Goal: Transaction & Acquisition: Download file/media

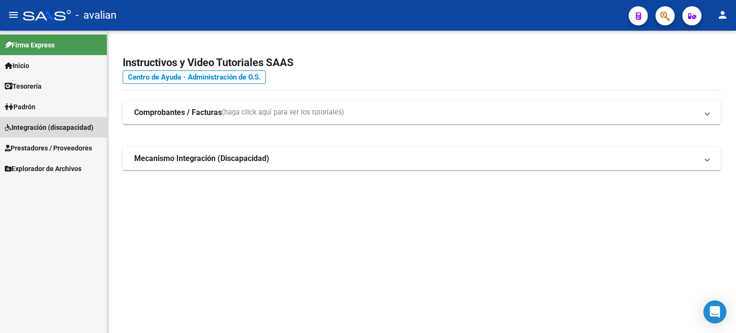
drag, startPoint x: 0, startPoint y: 0, endPoint x: 44, endPoint y: 135, distance: 141.6
click at [44, 135] on link "Integración (discapacidad)" at bounding box center [53, 127] width 107 height 21
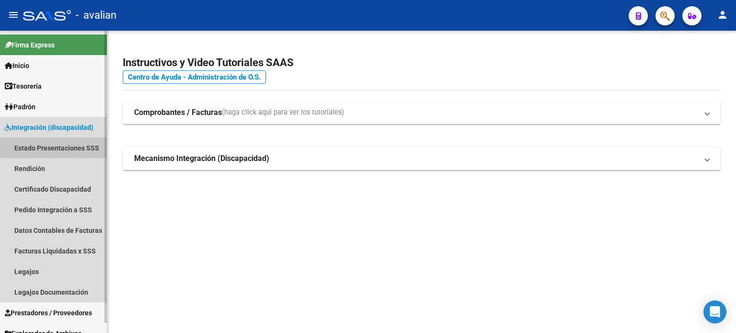
click at [55, 154] on link "Estado Presentaciones SSS" at bounding box center [53, 147] width 107 height 21
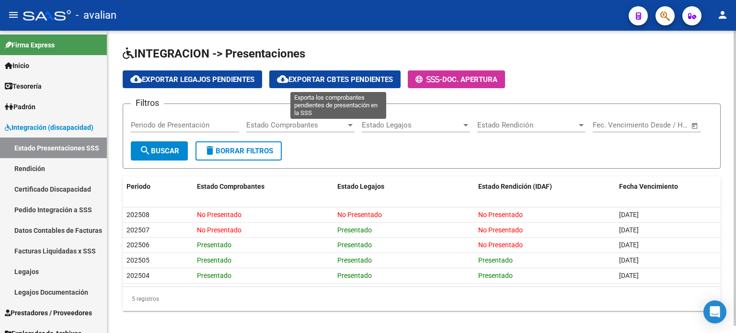
click at [378, 75] on span "cloud_download Exportar Cbtes Pendientes" at bounding box center [335, 79] width 116 height 9
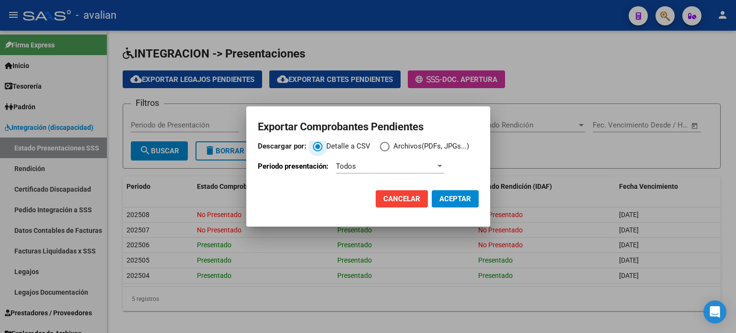
click at [387, 145] on span "Descargar por:" at bounding box center [385, 147] width 10 height 10
click at [387, 145] on input "Archivos(PDFs, JPGs...)" at bounding box center [385, 147] width 10 height 10
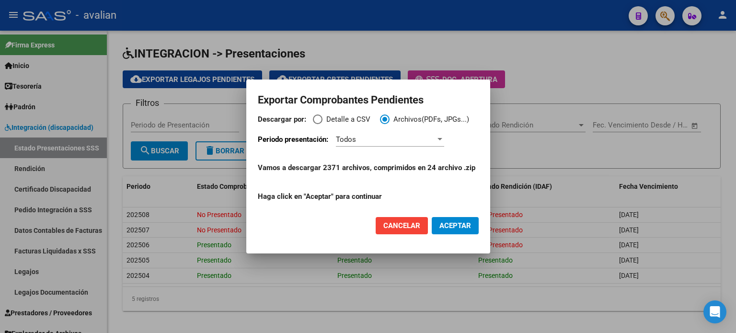
click at [354, 145] on div "Todos" at bounding box center [390, 139] width 108 height 14
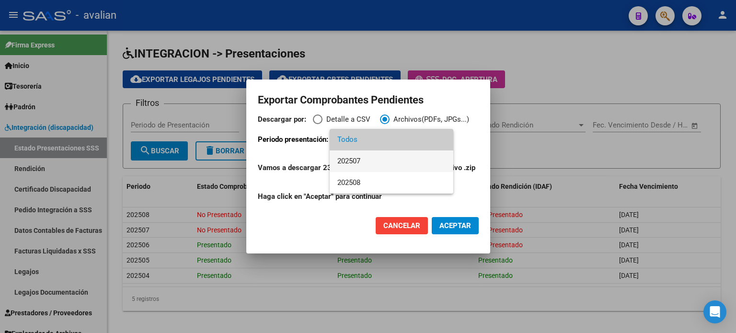
click at [353, 160] on span "202507" at bounding box center [391, 161] width 108 height 22
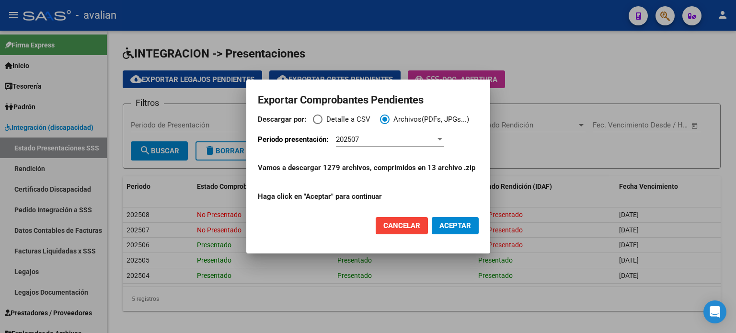
click at [454, 229] on span "ACEPTAR" at bounding box center [455, 225] width 32 height 9
